Goal: Complete application form

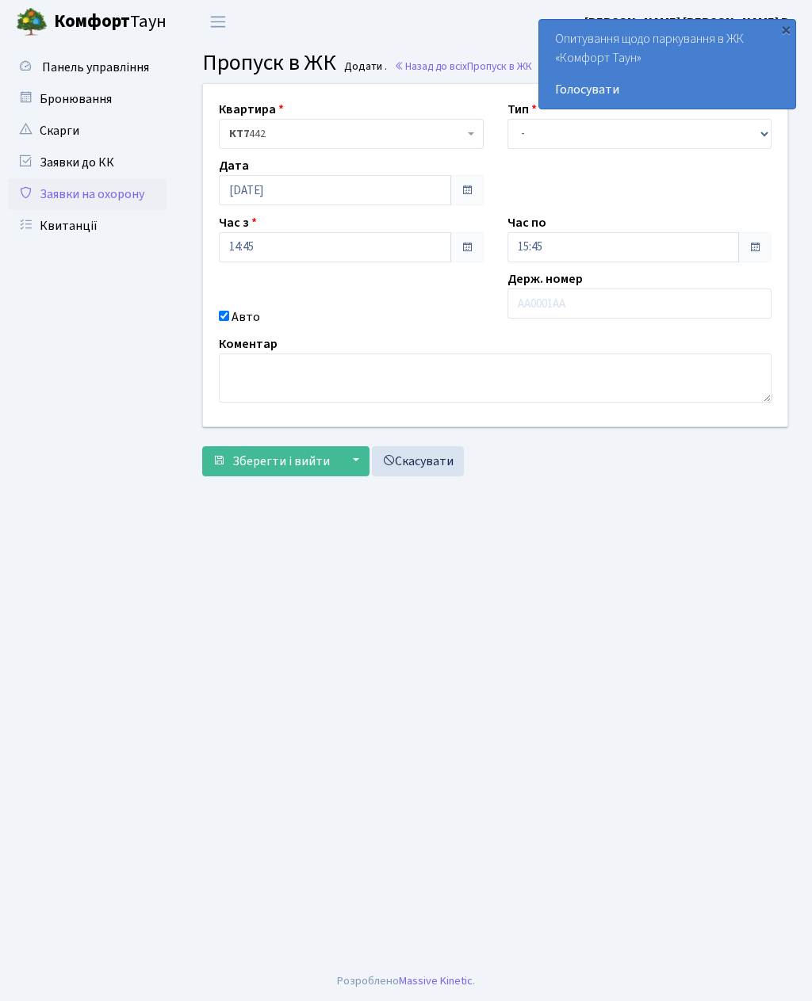
click at [229, 315] on input "Авто" at bounding box center [224, 316] width 10 height 10
checkbox input "false"
click at [342, 254] on input "14:45" at bounding box center [335, 247] width 232 height 30
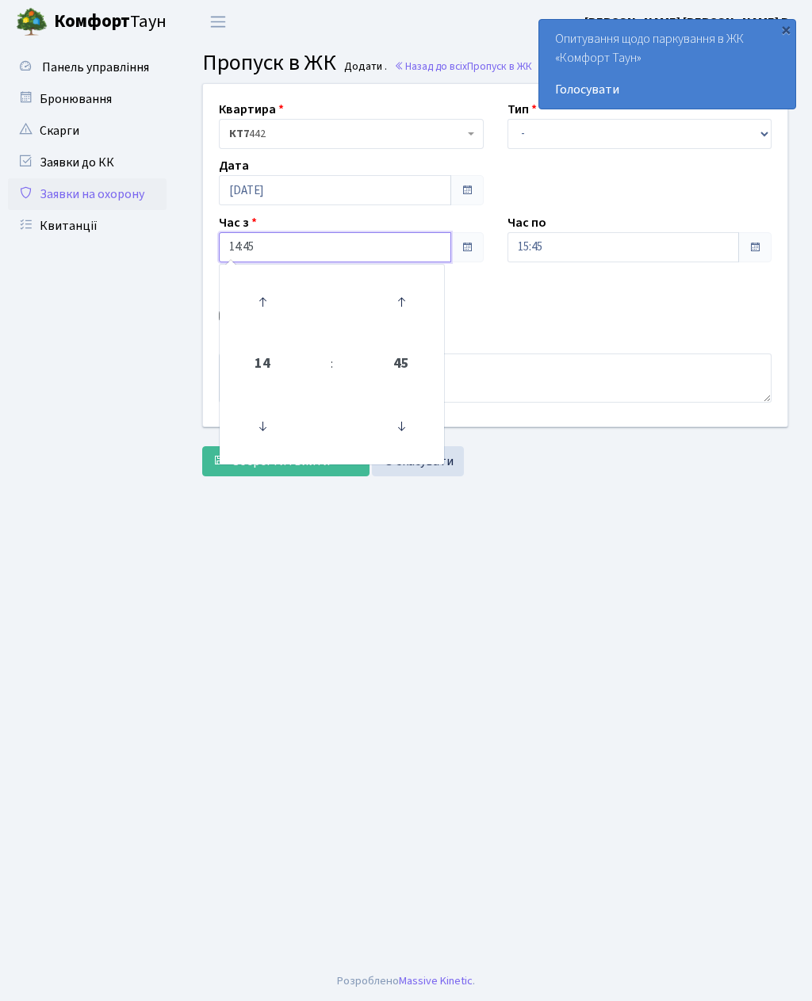
click at [265, 295] on icon at bounding box center [262, 302] width 43 height 43
click at [258, 420] on icon at bounding box center [262, 426] width 43 height 43
click at [269, 299] on icon at bounding box center [262, 302] width 43 height 43
click at [258, 297] on icon at bounding box center [262, 302] width 43 height 43
click at [268, 303] on icon at bounding box center [262, 302] width 43 height 43
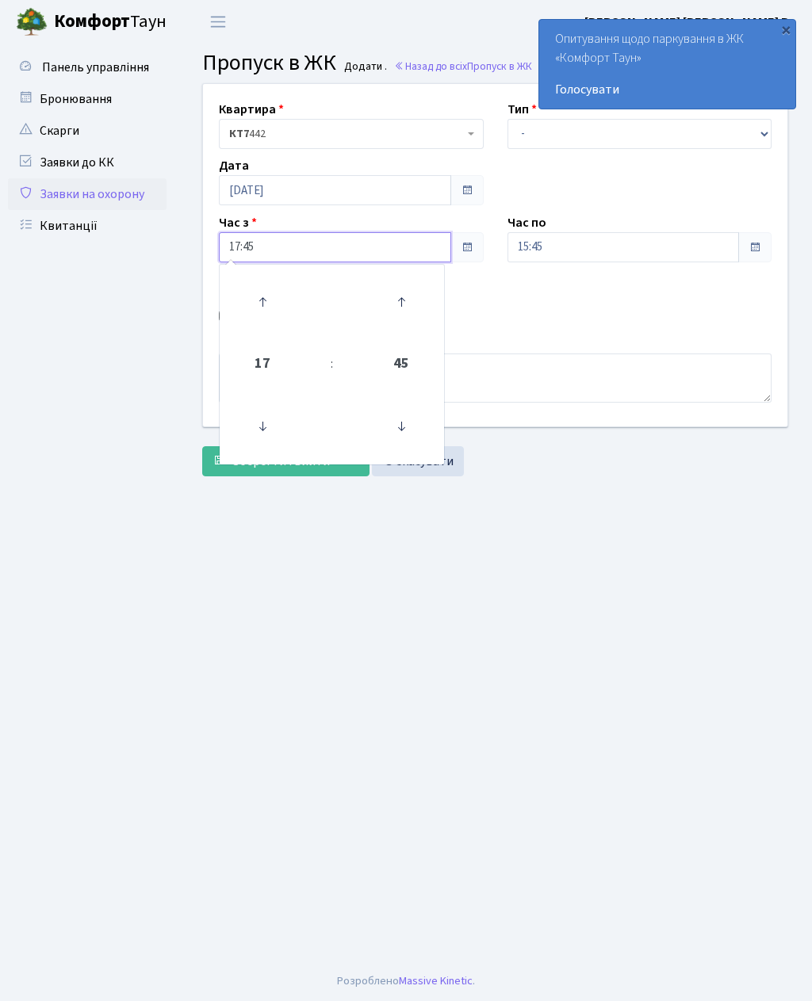
click at [266, 430] on icon at bounding box center [262, 426] width 43 height 43
type input "16:45"
click at [602, 241] on input "15:45" at bounding box center [623, 247] width 232 height 30
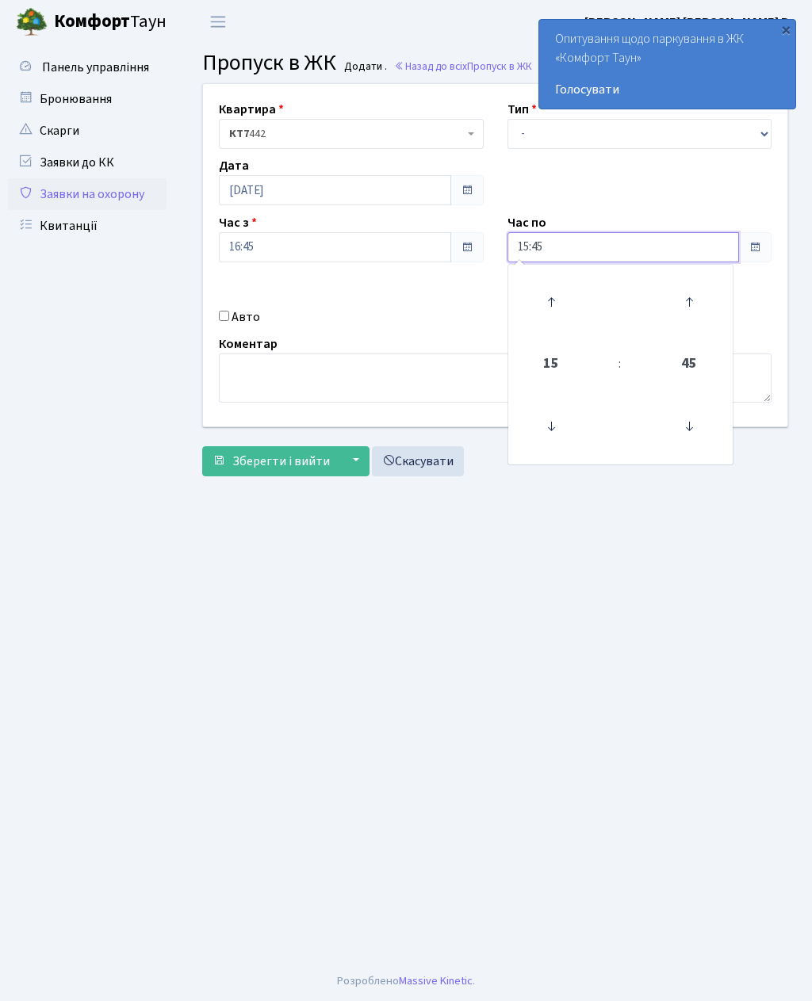
click at [549, 301] on icon at bounding box center [551, 302] width 43 height 43
click at [549, 300] on icon at bounding box center [551, 302] width 43 height 43
click at [554, 299] on icon at bounding box center [551, 302] width 43 height 43
click at [560, 296] on icon at bounding box center [551, 302] width 43 height 43
click at [545, 300] on icon at bounding box center [551, 302] width 43 height 43
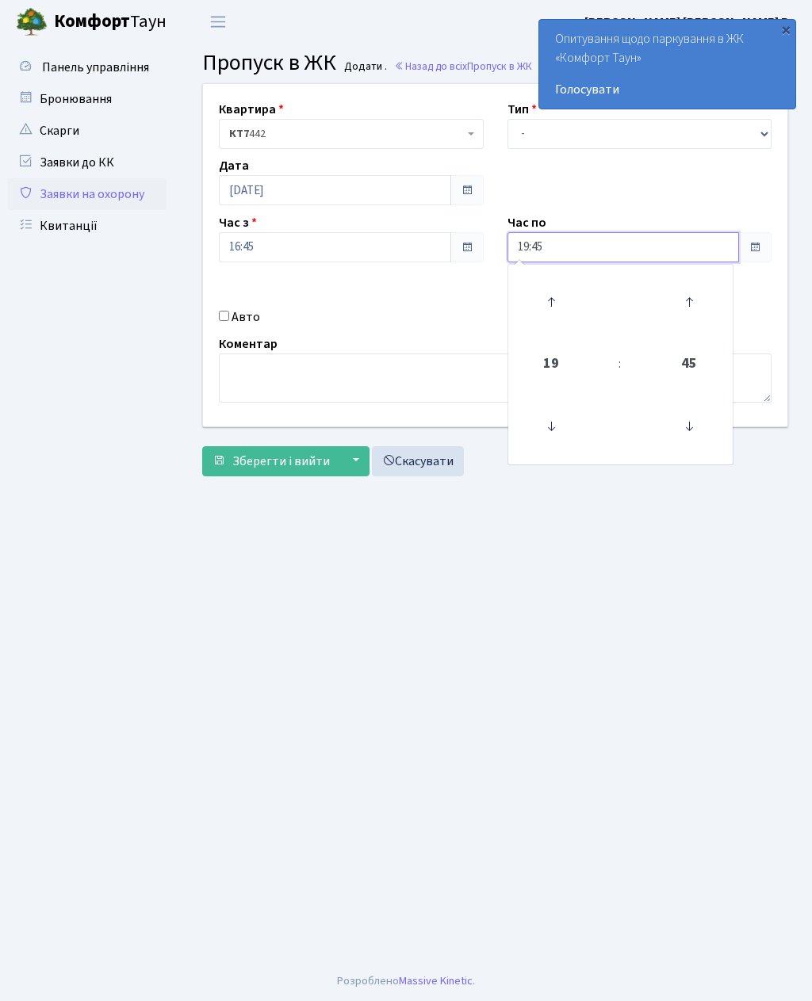
type input "20:45"
click at [562, 136] on select "- Доставка Таксі Гості Сервіс" at bounding box center [639, 134] width 265 height 30
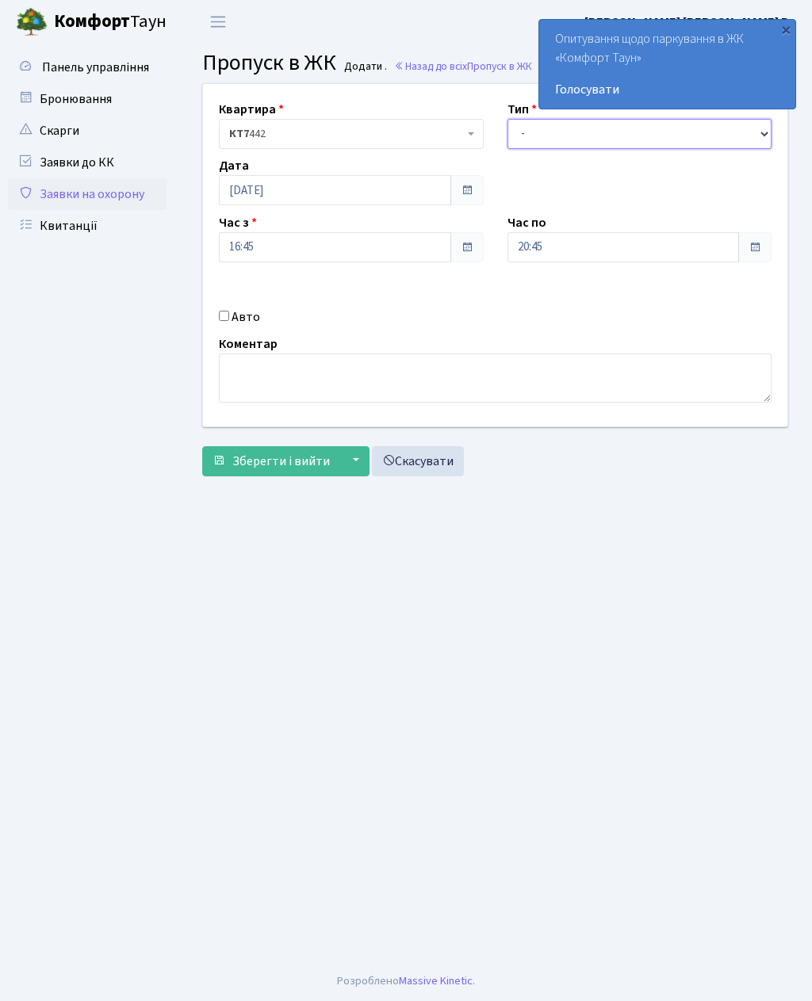
select select "3"
click at [225, 321] on input "Авто" at bounding box center [224, 316] width 10 height 10
checkbox input "true"
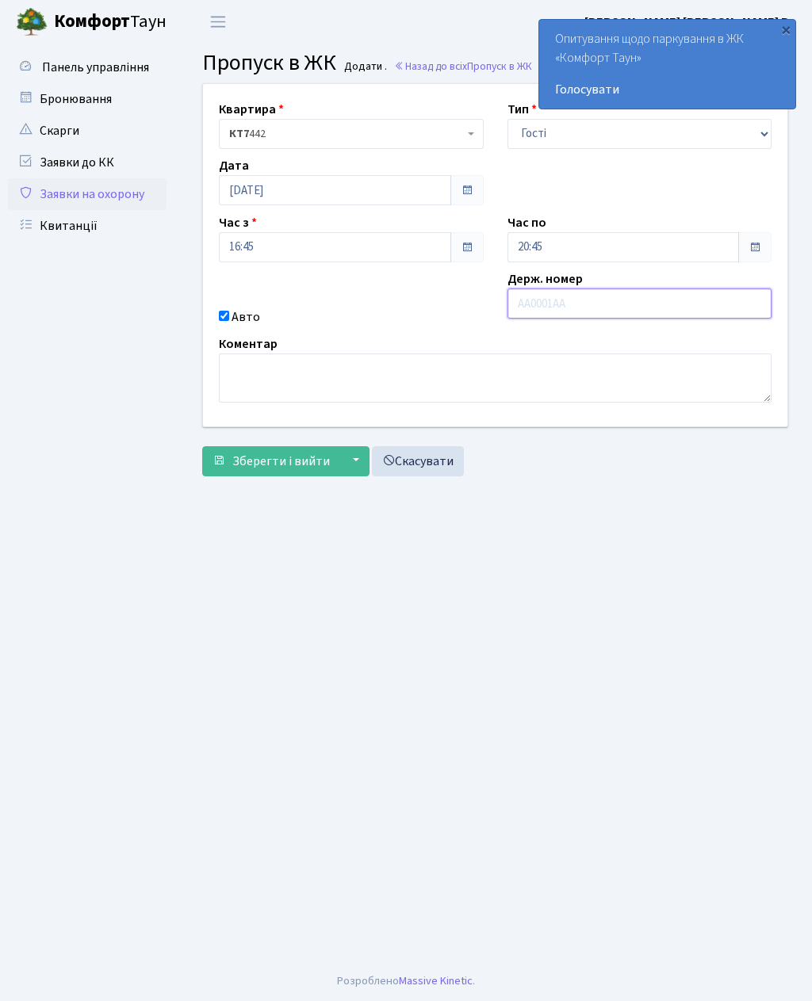
click at [575, 301] on input "text" at bounding box center [639, 304] width 265 height 30
paste input "АА1474ВМ"
type input "АА1474ВМ"
click at [262, 462] on span "Зберегти і вийти" at bounding box center [281, 461] width 98 height 17
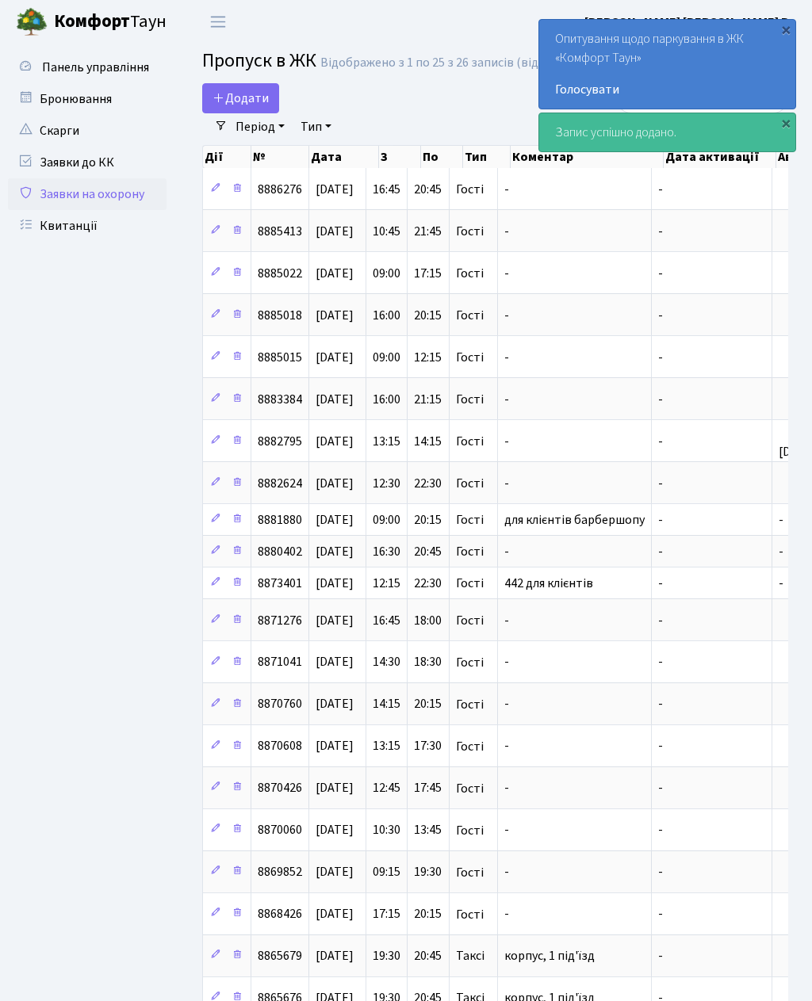
select select "25"
